Goal: Check status: Check status

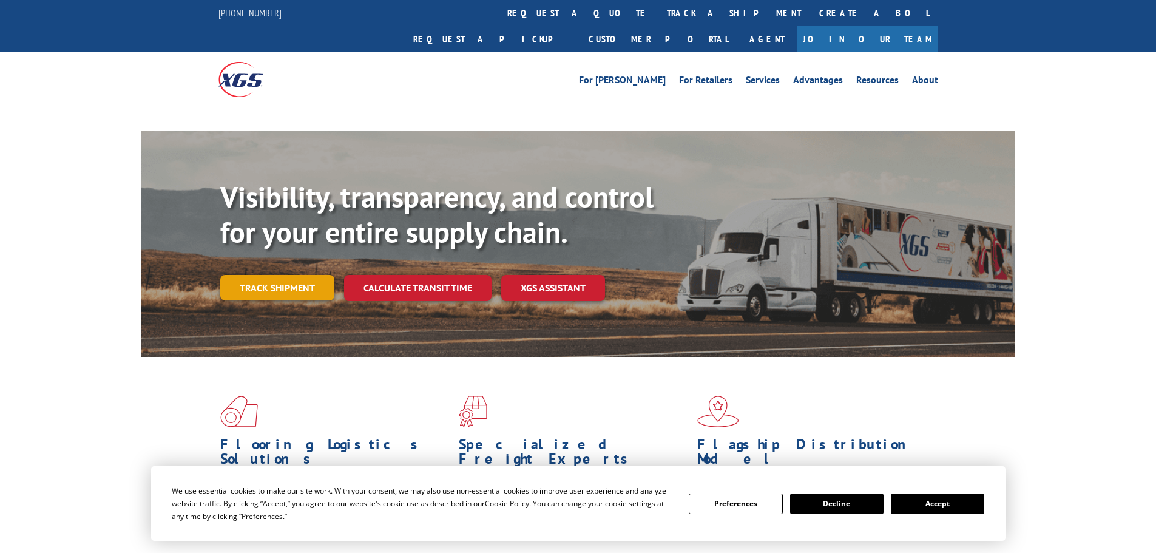
click at [274, 265] on div "Visibility, transparency, and control for your entire supply chain. Track shipm…" at bounding box center [617, 264] width 795 height 169
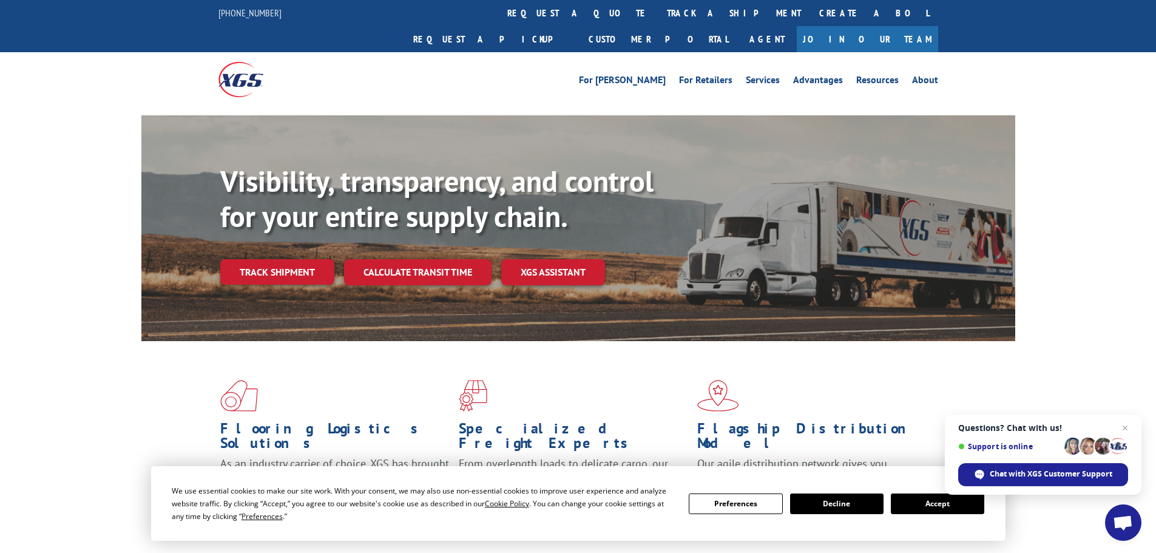
click at [302, 263] on div "Visibility, transparency, and control for your entire supply chain. Track shipm…" at bounding box center [617, 248] width 795 height 169
click at [306, 259] on link "Track shipment" at bounding box center [277, 271] width 114 height 25
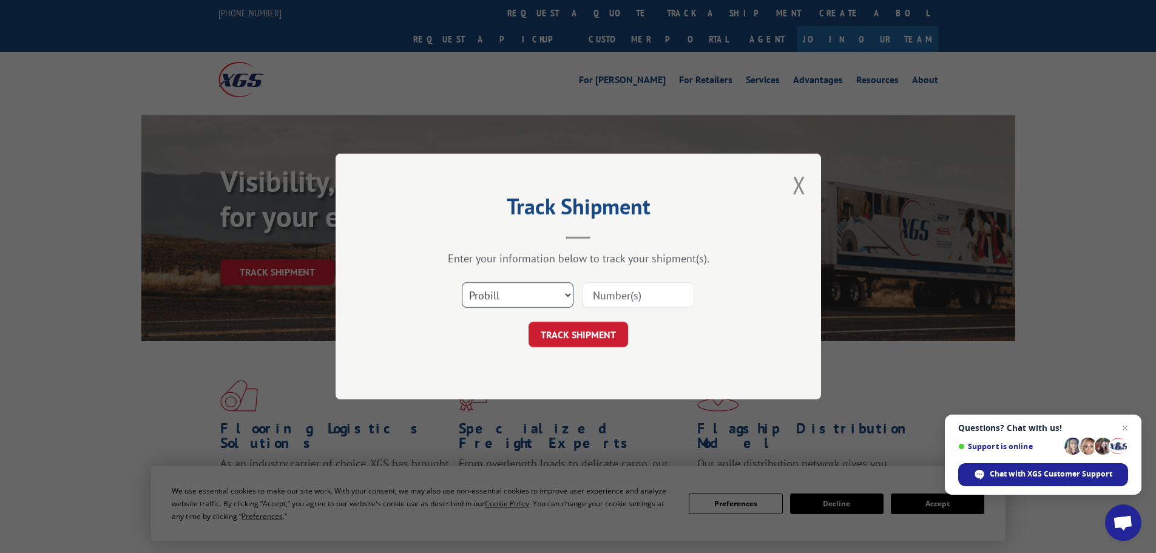
click at [523, 285] on select "Select category... Probill BOL PO" at bounding box center [518, 294] width 112 height 25
select select "bol"
click at [462, 282] on select "Select category... Probill BOL PO" at bounding box center [518, 294] width 112 height 25
paste input "7028538"
type input "7028538"
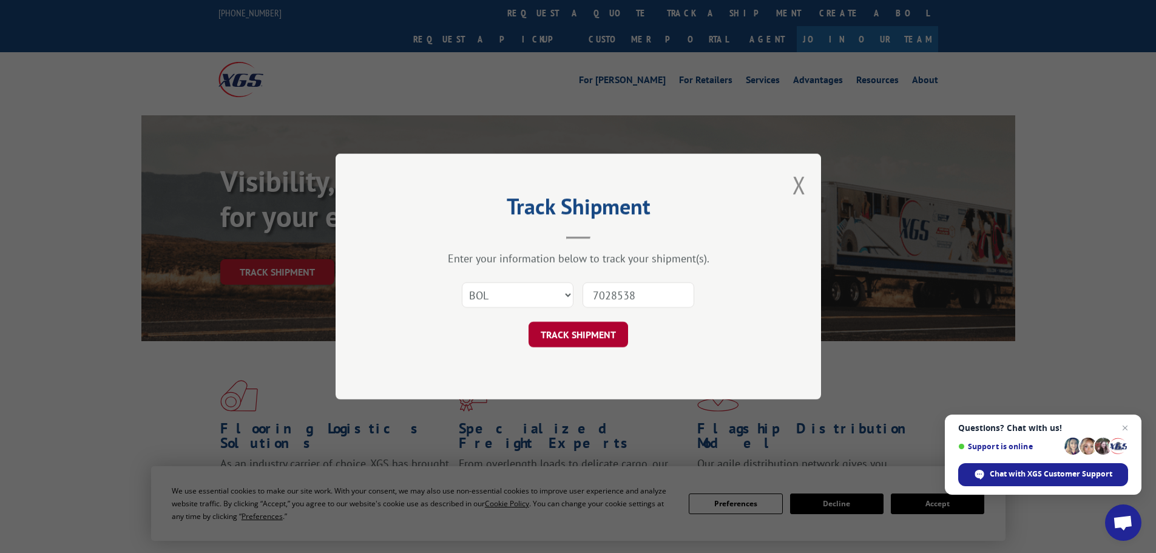
click at [580, 334] on button "TRACK SHIPMENT" at bounding box center [579, 334] width 100 height 25
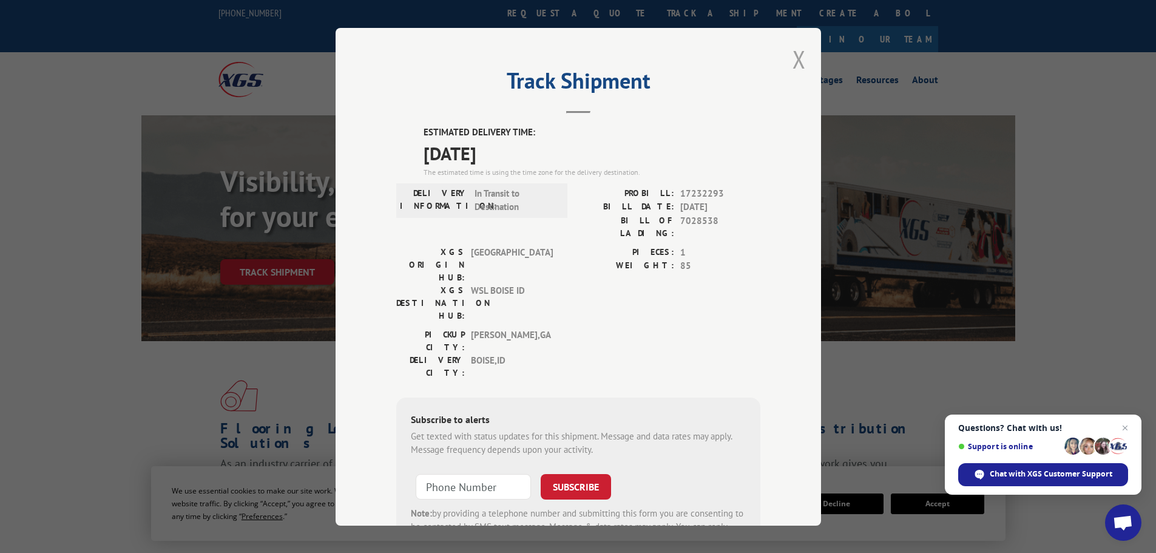
click at [793, 59] on button "Close modal" at bounding box center [799, 59] width 13 height 32
